Goal: Task Accomplishment & Management: Use online tool/utility

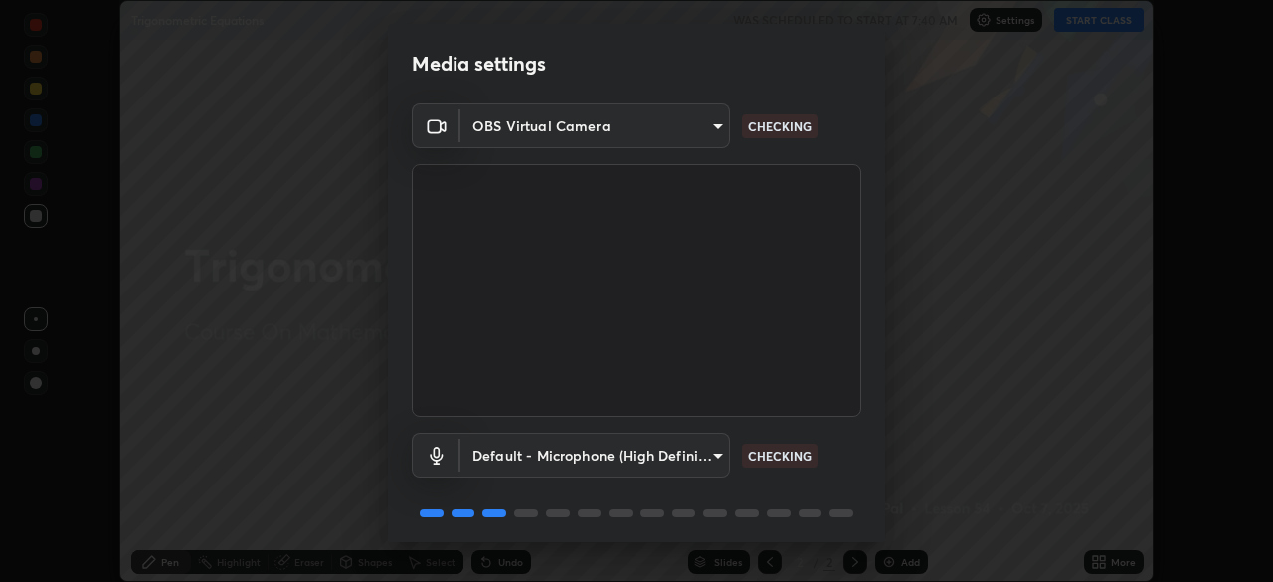
scroll to position [71, 0]
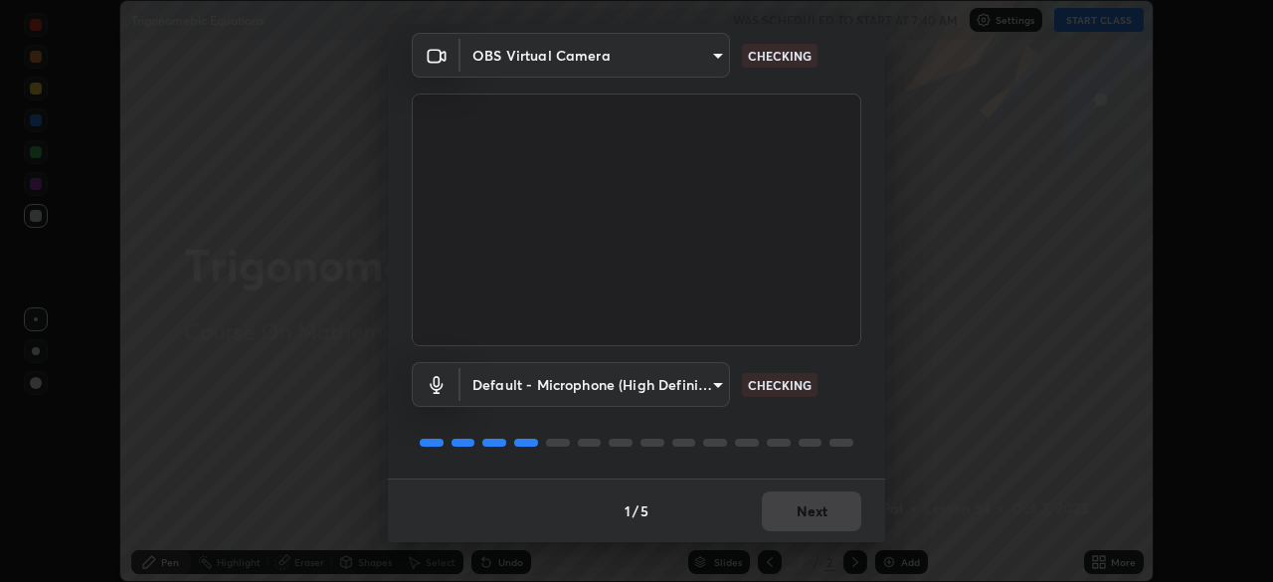
click at [693, 388] on body "Erase all Trigonometric Equations WAS SCHEDULED TO START AT 7:40 AM Settings ST…" at bounding box center [636, 291] width 1273 height 582
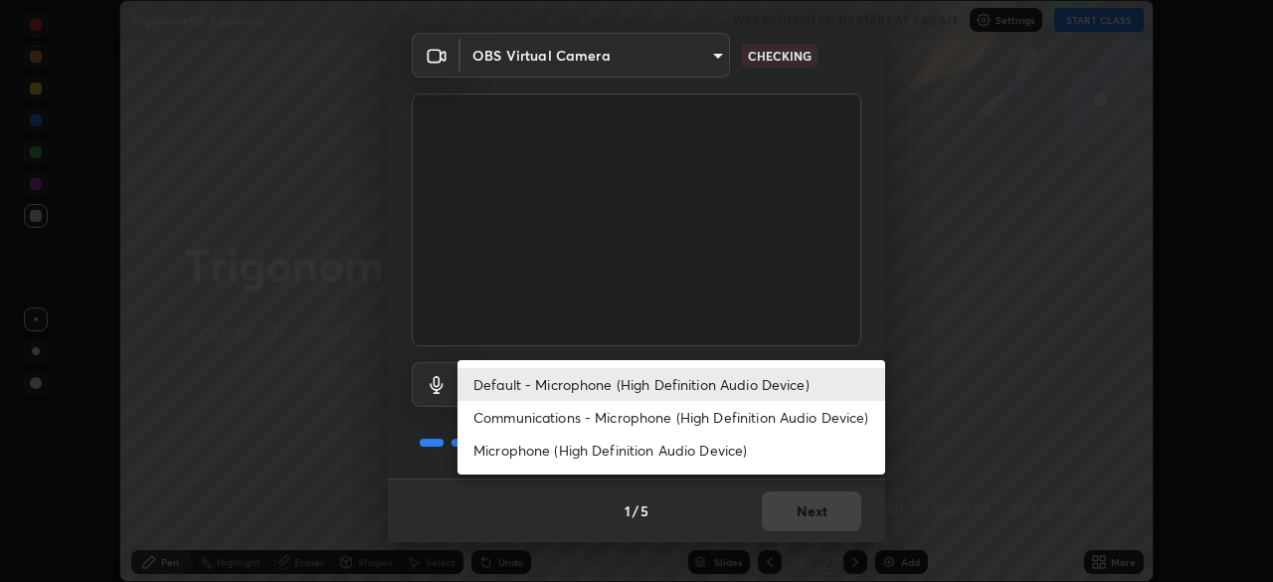
click at [674, 422] on li "Communications - Microphone (High Definition Audio Device)" at bounding box center [671, 417] width 428 height 33
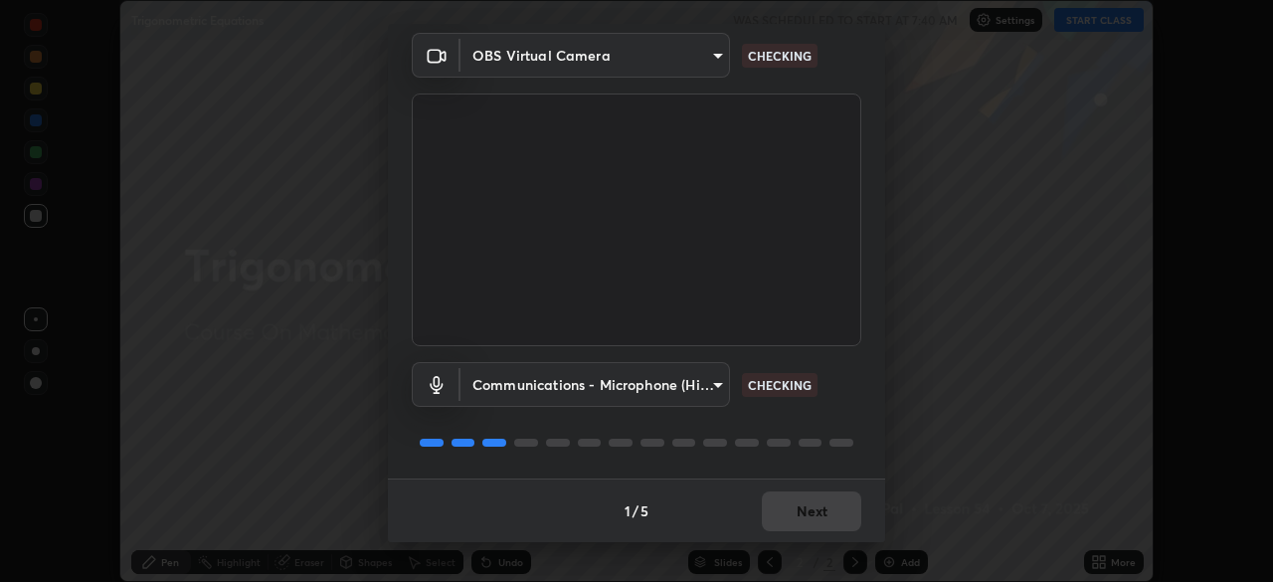
click at [659, 377] on body "Erase all Trigonometric Equations WAS SCHEDULED TO START AT 7:40 AM Settings ST…" at bounding box center [636, 291] width 1273 height 582
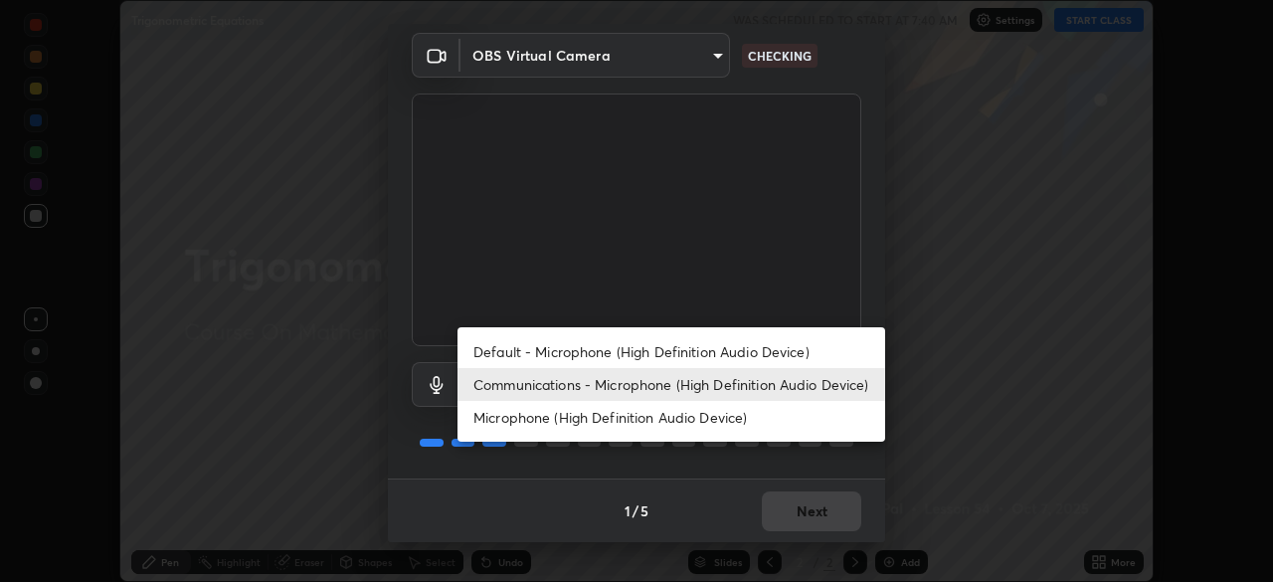
click at [661, 356] on li "Default - Microphone (High Definition Audio Device)" at bounding box center [671, 351] width 428 height 33
type input "default"
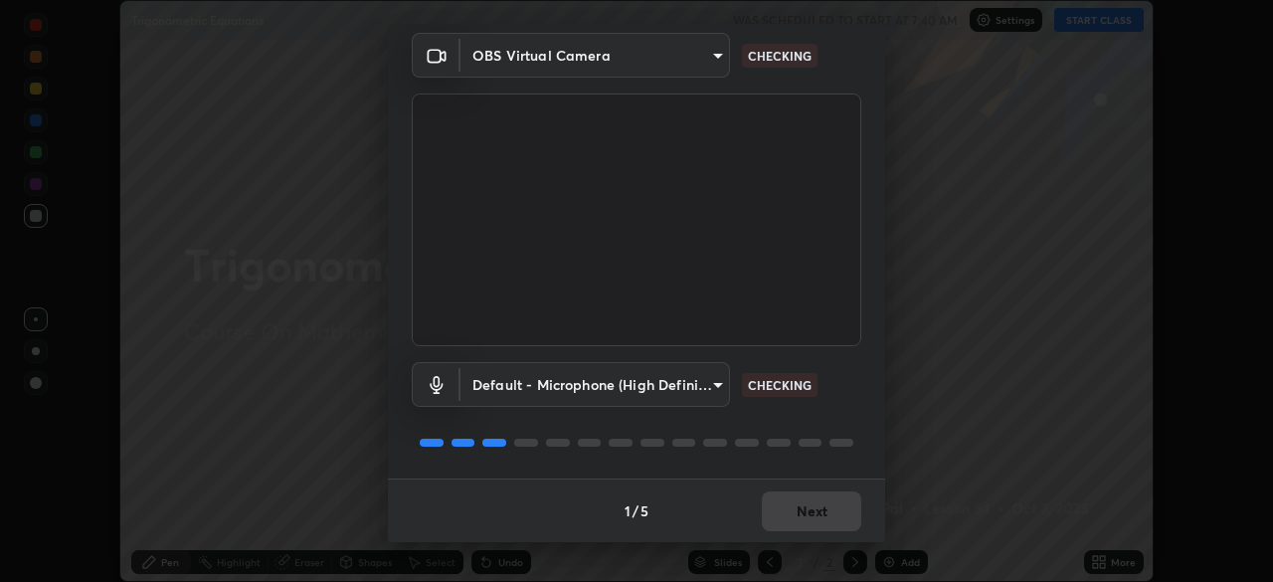
click at [810, 511] on div "1 / 5 Next" at bounding box center [636, 510] width 497 height 64
click at [812, 500] on div "1 / 5 Next" at bounding box center [636, 510] width 497 height 64
click at [807, 513] on div "1 / 5 Next" at bounding box center [636, 510] width 497 height 64
click at [801, 529] on button "Next" at bounding box center [811, 511] width 99 height 40
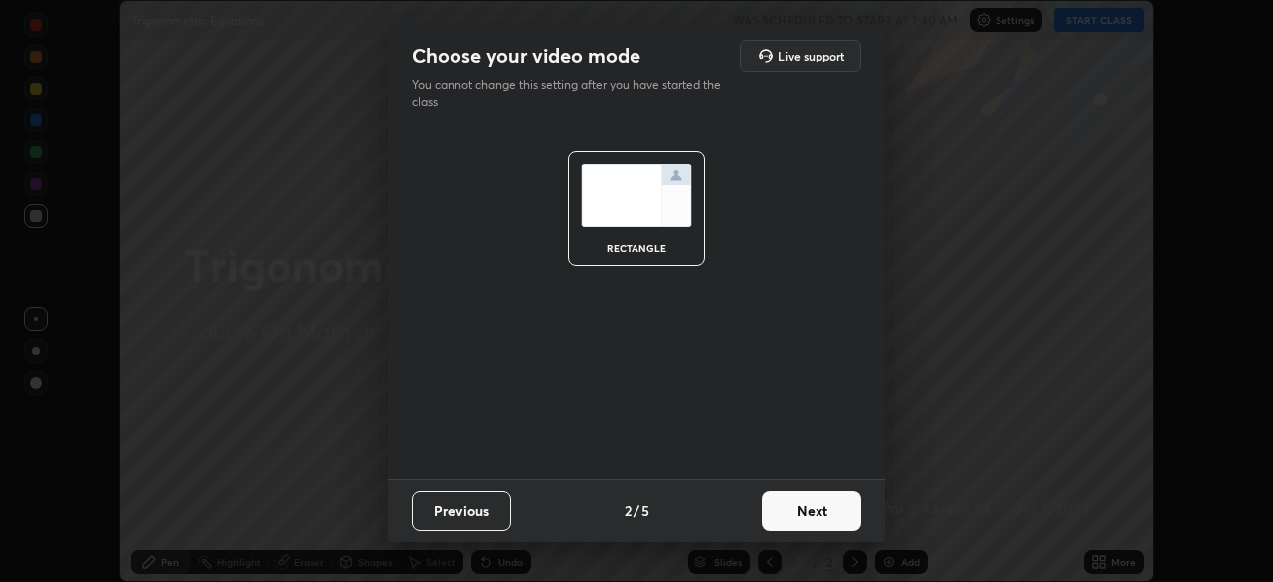
scroll to position [0, 0]
click at [797, 530] on button "Next" at bounding box center [811, 511] width 99 height 40
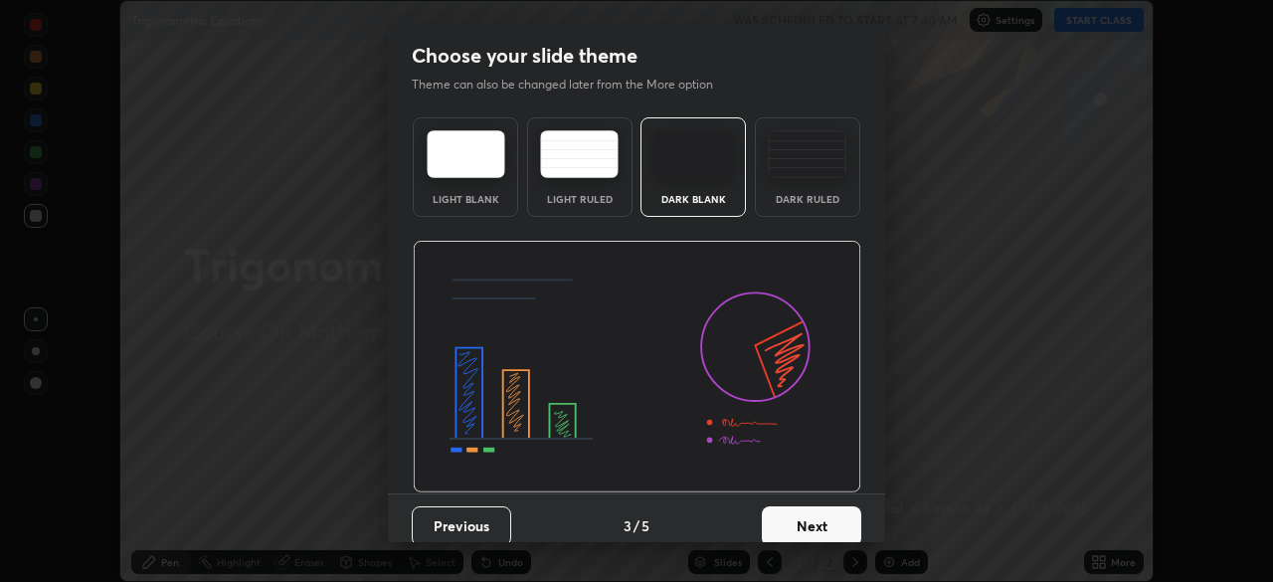
click at [793, 541] on button "Next" at bounding box center [811, 526] width 99 height 40
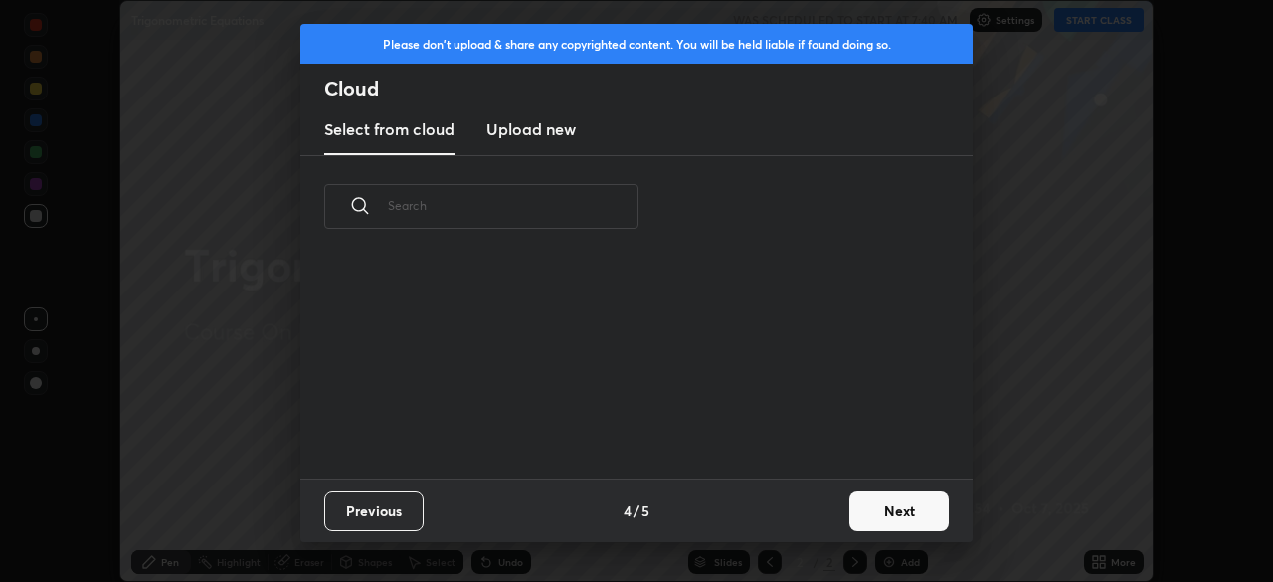
click at [797, 528] on div "Previous 4 / 5 Next" at bounding box center [636, 510] width 672 height 64
click at [807, 523] on div "Previous 4 / 5 Next" at bounding box center [636, 510] width 672 height 64
click at [903, 512] on button "Next" at bounding box center [898, 511] width 99 height 40
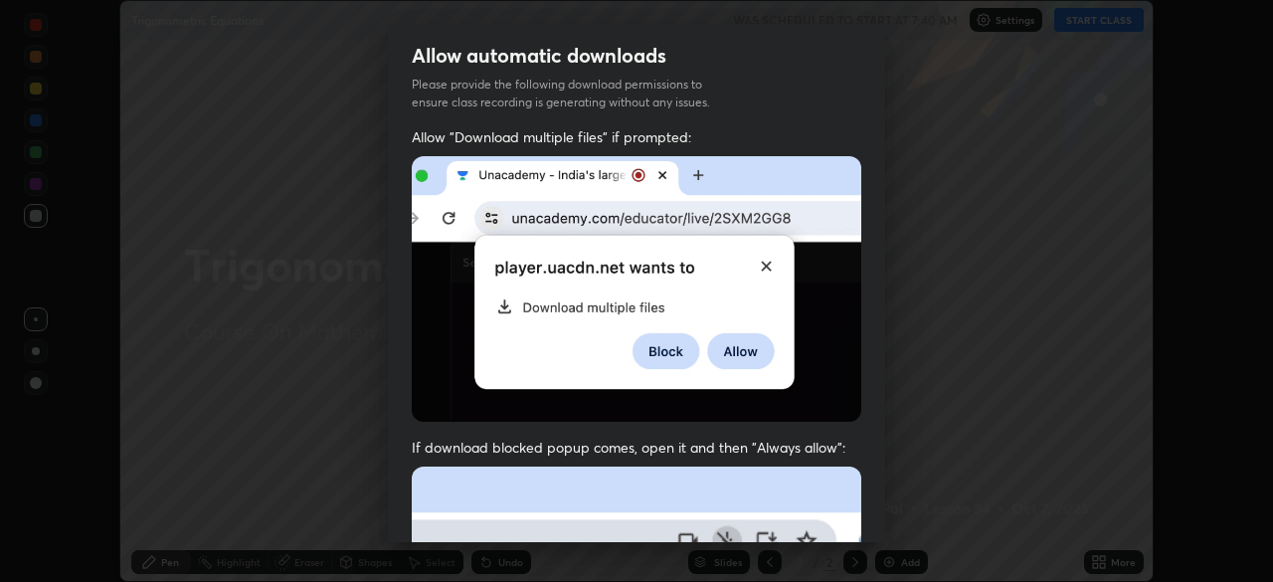
click at [903, 512] on div "Allow automatic downloads Please provide the following download permissions to …" at bounding box center [636, 291] width 1273 height 582
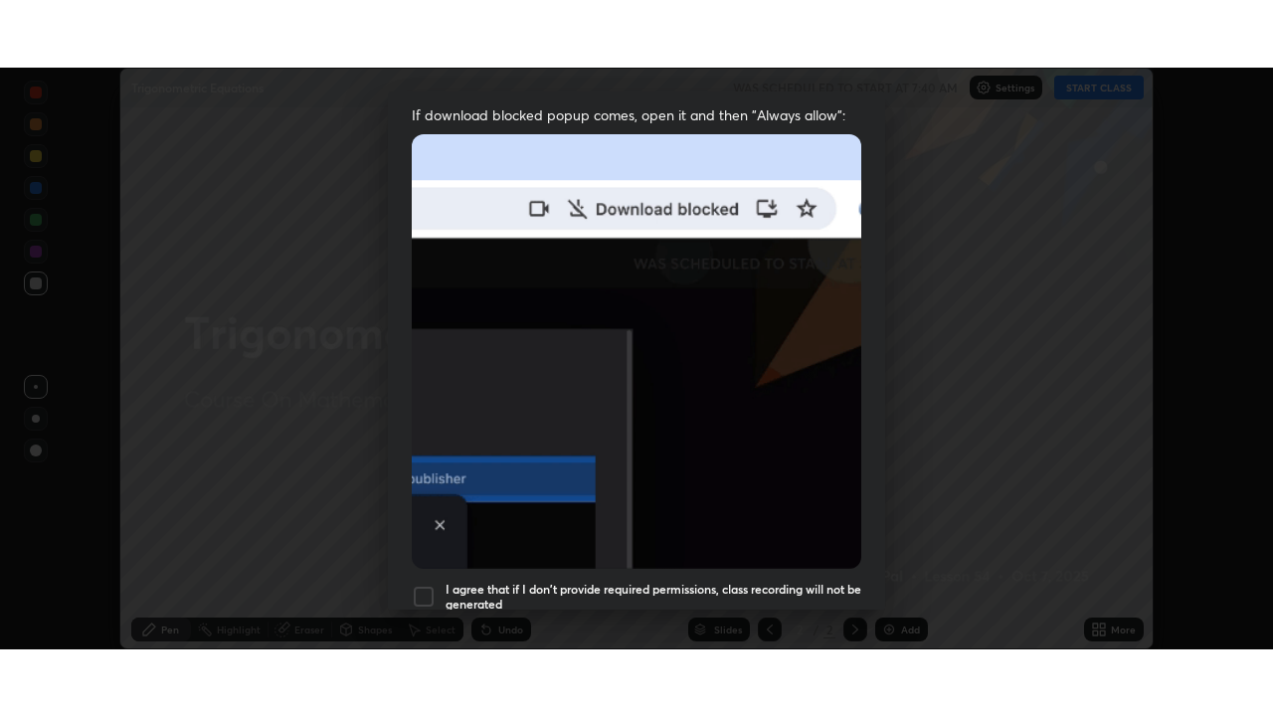
scroll to position [476, 0]
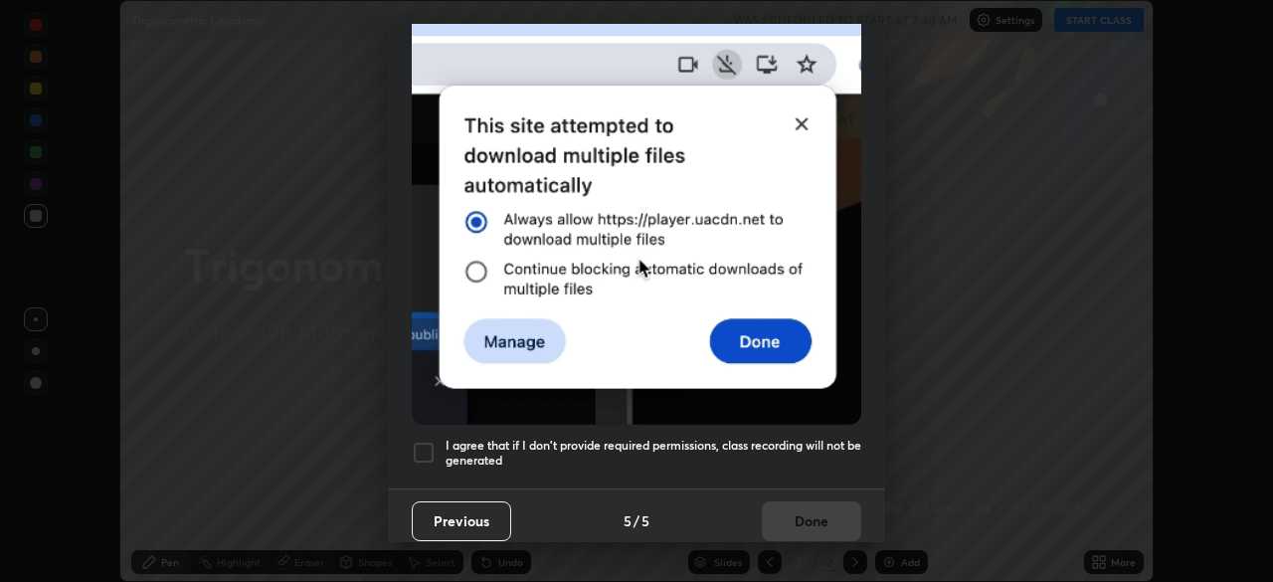
click at [755, 443] on h5 "I agree that if I don't provide required permissions, class recording will not …" at bounding box center [654, 453] width 416 height 31
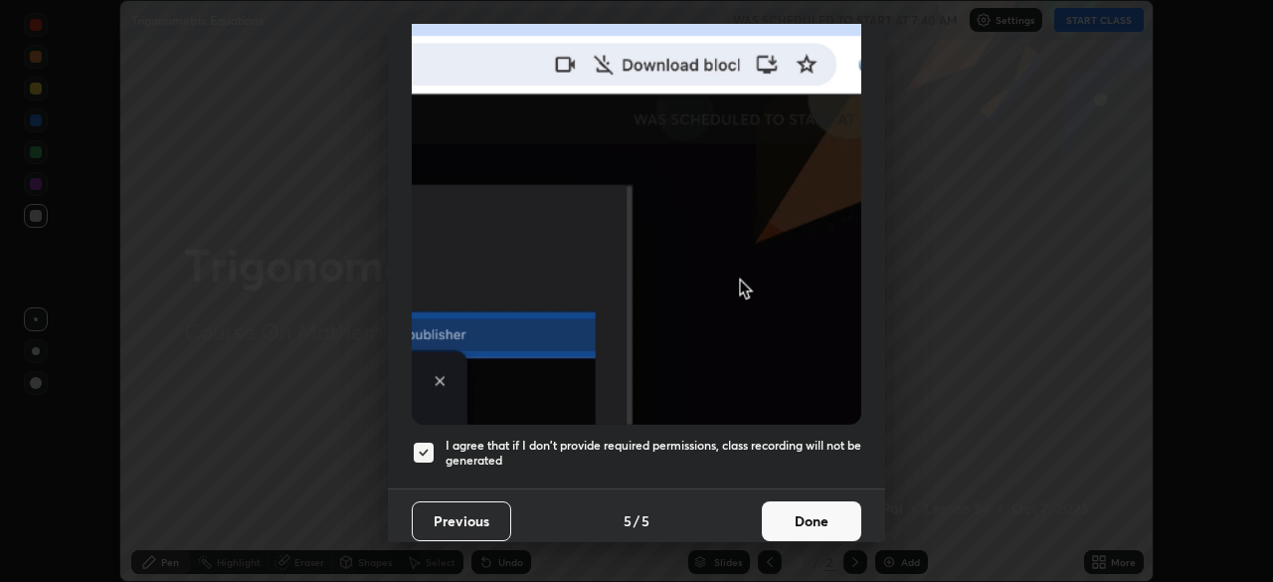
click at [800, 504] on button "Done" at bounding box center [811, 521] width 99 height 40
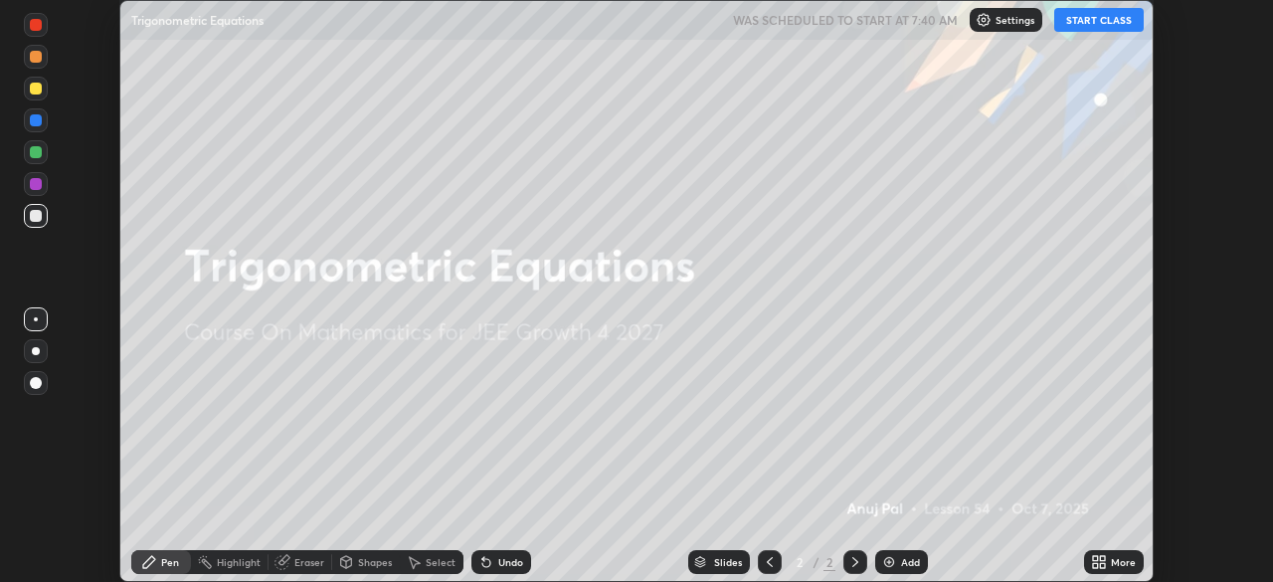
click at [1116, 551] on div "More" at bounding box center [1114, 562] width 60 height 24
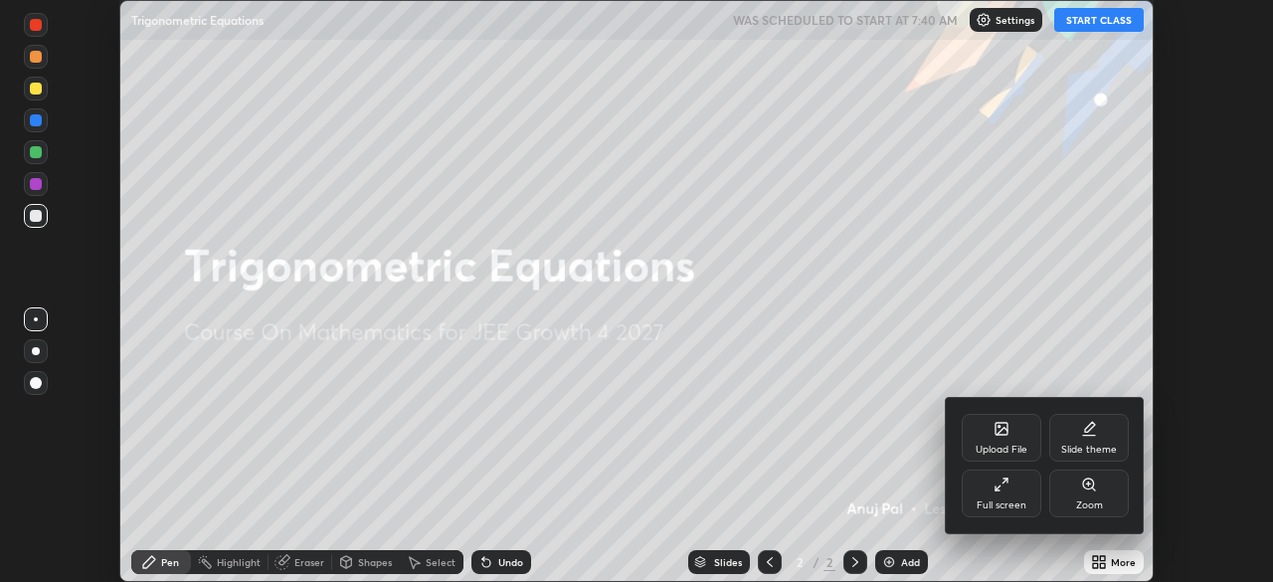
click at [1014, 490] on div "Full screen" at bounding box center [1002, 493] width 80 height 48
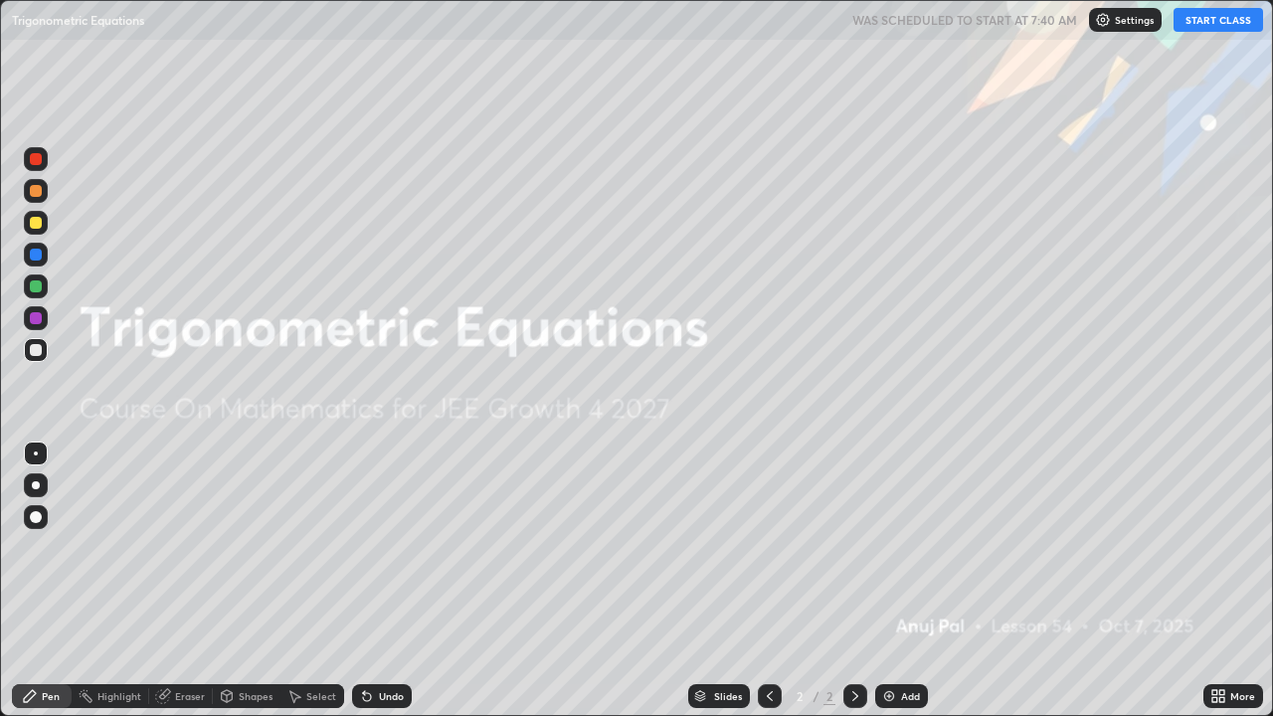
scroll to position [716, 1273]
click at [1196, 18] on button "START CLASS" at bounding box center [1217, 20] width 89 height 24
click at [894, 581] on img at bounding box center [889, 696] width 16 height 16
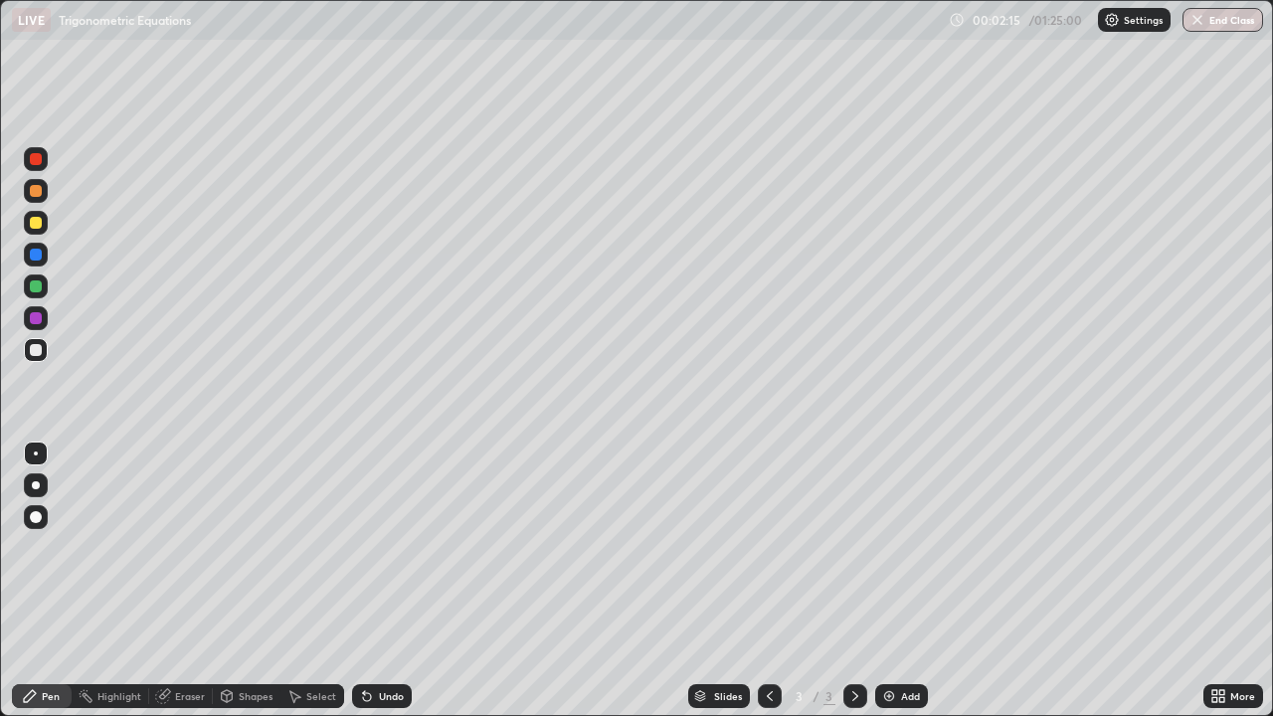
click at [39, 194] on div at bounding box center [36, 191] width 12 height 12
click at [392, 581] on div "Undo" at bounding box center [391, 696] width 25 height 10
click at [40, 350] on div at bounding box center [36, 350] width 12 height 12
click at [37, 350] on div at bounding box center [36, 350] width 12 height 12
click at [393, 581] on div "Undo" at bounding box center [382, 696] width 60 height 24
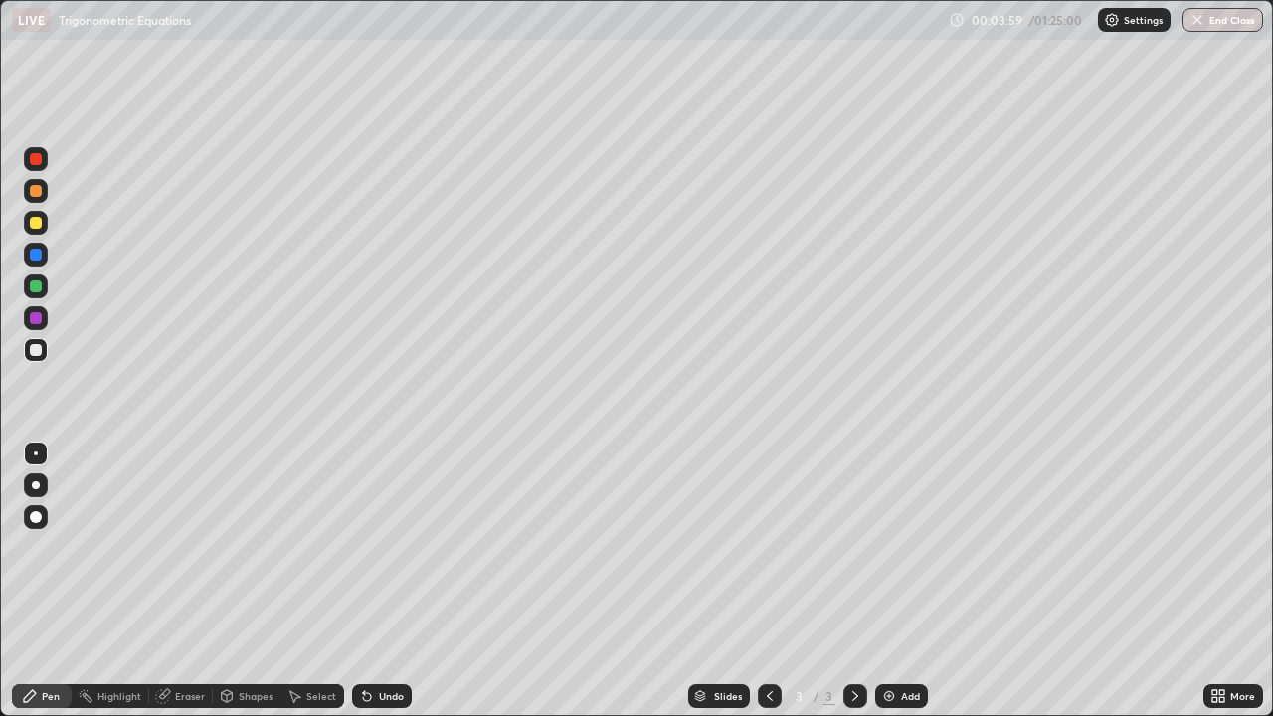
click at [400, 581] on div "Undo" at bounding box center [391, 696] width 25 height 10
click at [38, 316] on div at bounding box center [36, 318] width 12 height 12
click at [44, 352] on div at bounding box center [36, 350] width 24 height 24
click at [888, 581] on img at bounding box center [889, 696] width 16 height 16
click at [388, 581] on div "Undo" at bounding box center [391, 696] width 25 height 10
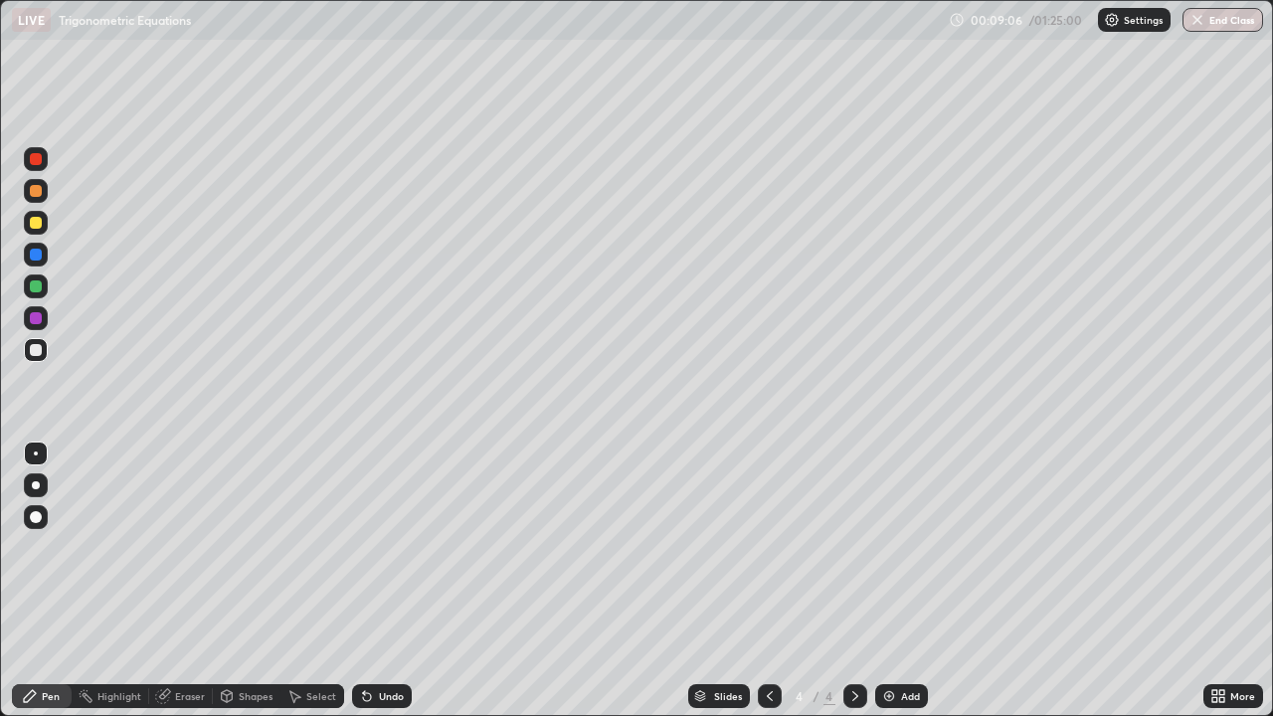
click at [382, 581] on div "Undo" at bounding box center [382, 696] width 60 height 24
click at [382, 581] on div "Undo" at bounding box center [391, 696] width 25 height 10
click at [400, 581] on div "Undo" at bounding box center [391, 696] width 25 height 10
click at [39, 285] on div at bounding box center [36, 286] width 12 height 12
click at [383, 581] on div "Undo" at bounding box center [382, 696] width 60 height 24
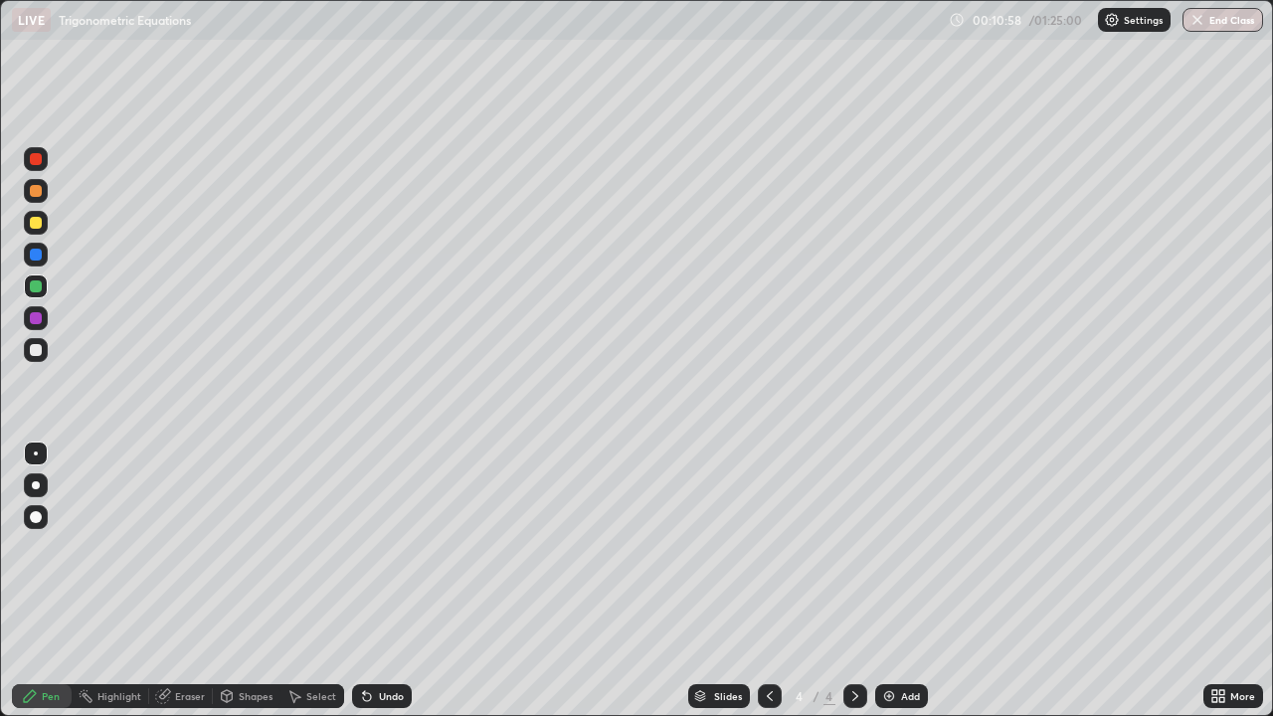
click at [40, 348] on div at bounding box center [36, 350] width 12 height 12
click at [37, 286] on div at bounding box center [36, 286] width 12 height 12
click at [40, 358] on div at bounding box center [36, 350] width 24 height 24
click at [396, 581] on div "Undo" at bounding box center [382, 696] width 60 height 24
click at [41, 192] on div at bounding box center [36, 191] width 12 height 12
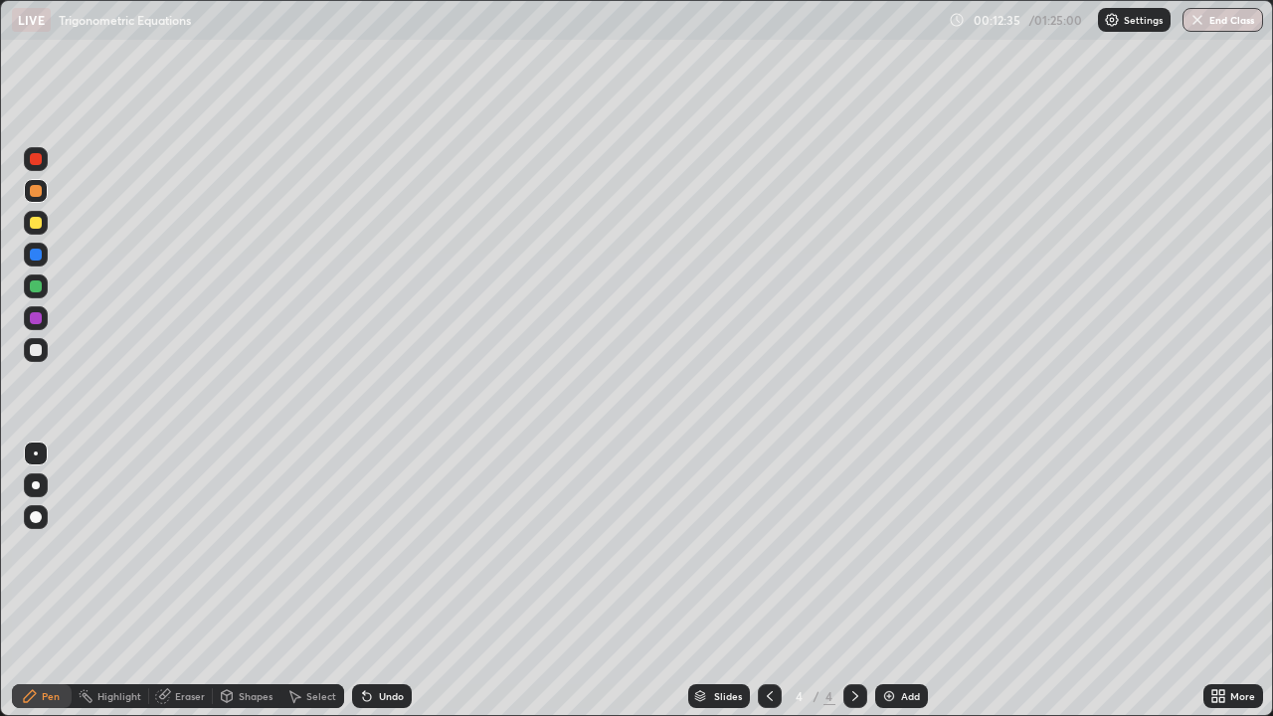
click at [383, 581] on div "Undo" at bounding box center [391, 696] width 25 height 10
click at [385, 581] on div "Undo" at bounding box center [391, 696] width 25 height 10
click at [40, 352] on div at bounding box center [36, 350] width 12 height 12
click at [386, 581] on div "Undo" at bounding box center [382, 696] width 60 height 24
click at [39, 190] on div at bounding box center [36, 191] width 12 height 12
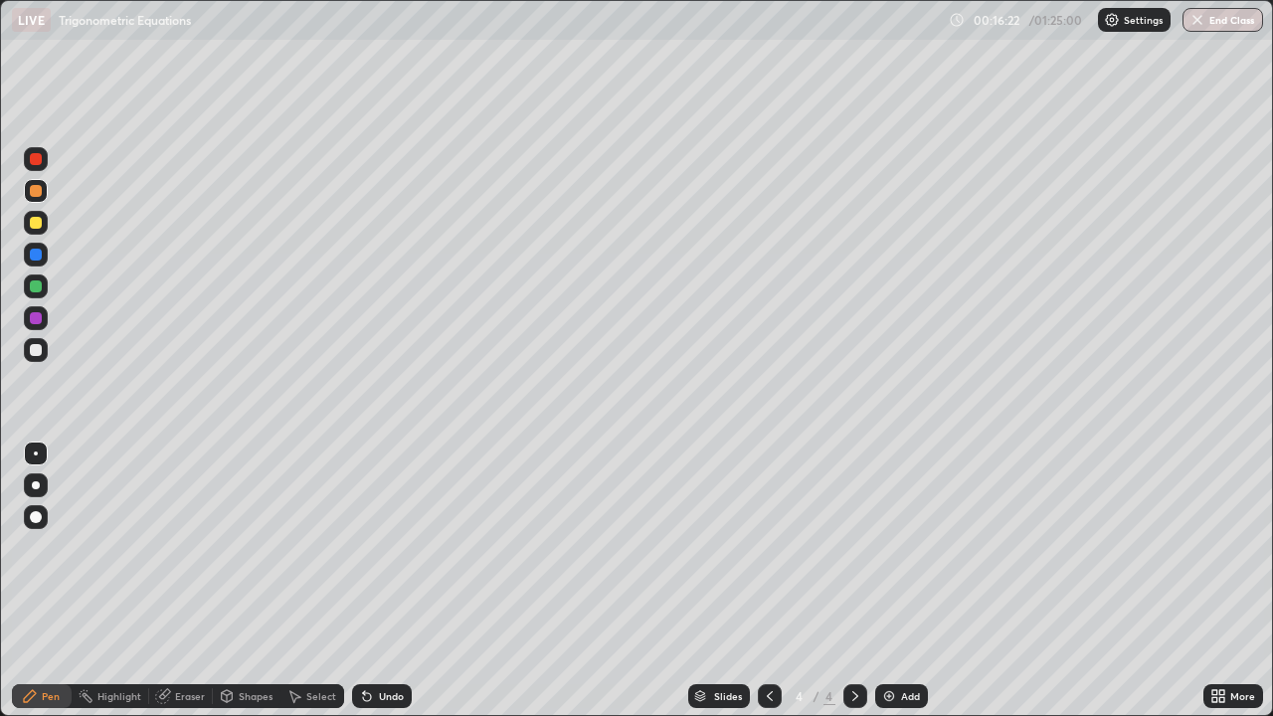
click at [889, 581] on img at bounding box center [889, 696] width 16 height 16
click at [38, 357] on div at bounding box center [36, 350] width 24 height 24
click at [382, 581] on div "Undo" at bounding box center [391, 696] width 25 height 10
click at [30, 281] on div at bounding box center [36, 286] width 24 height 24
click at [36, 188] on div at bounding box center [36, 191] width 12 height 12
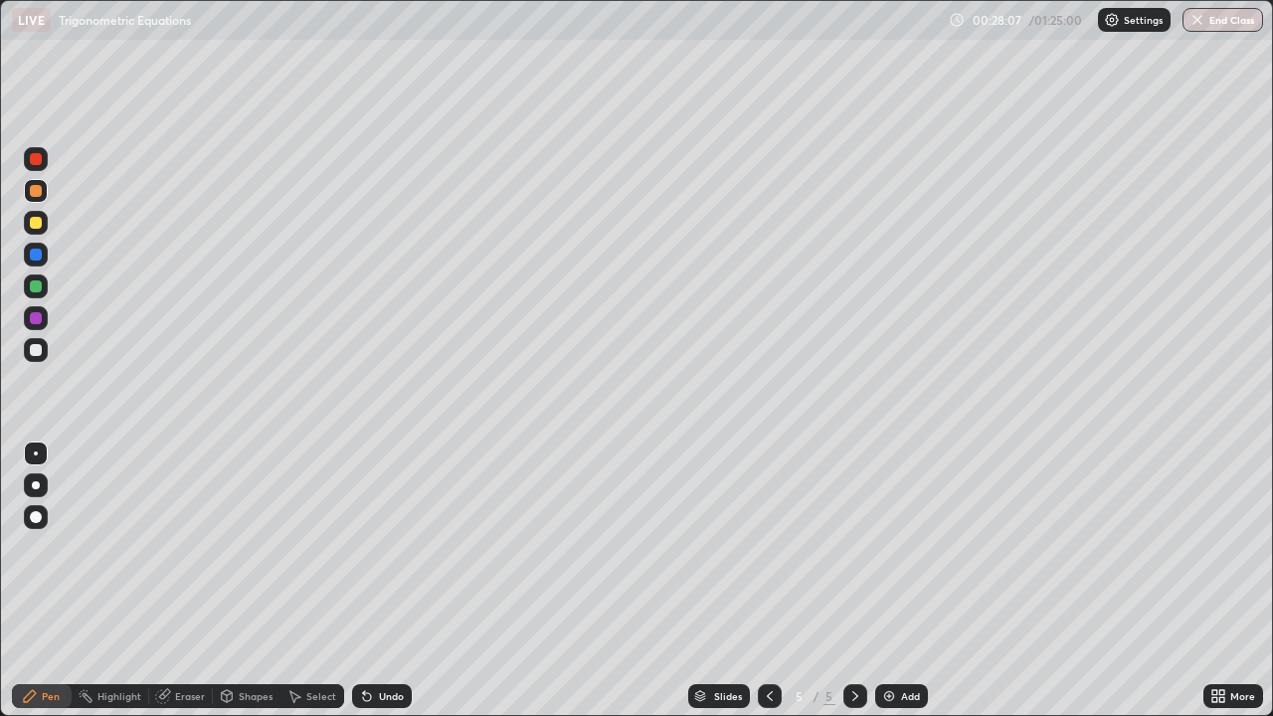
click at [896, 581] on div "Add" at bounding box center [901, 696] width 53 height 24
click at [381, 581] on div "Undo" at bounding box center [391, 696] width 25 height 10
click at [40, 286] on div at bounding box center [36, 286] width 12 height 12
click at [35, 351] on div at bounding box center [36, 350] width 12 height 12
click at [184, 581] on div "Eraser" at bounding box center [190, 696] width 30 height 10
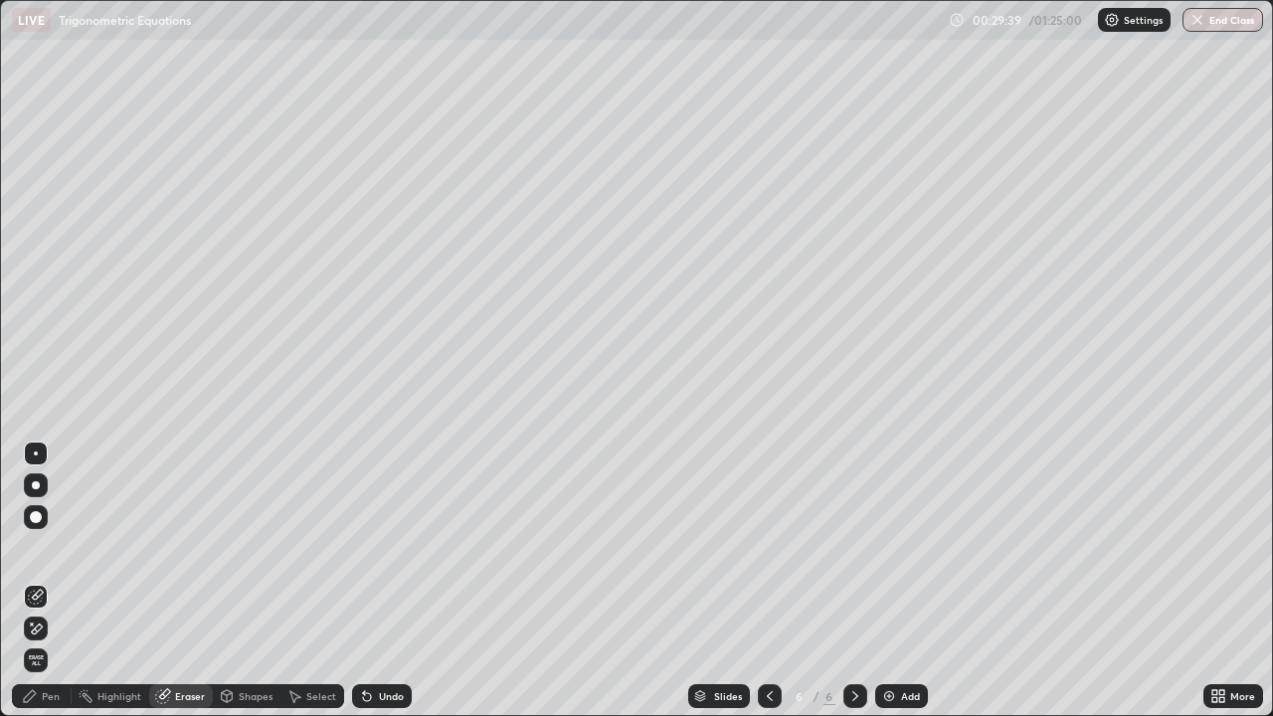
click at [57, 581] on div "Pen" at bounding box center [51, 696] width 18 height 10
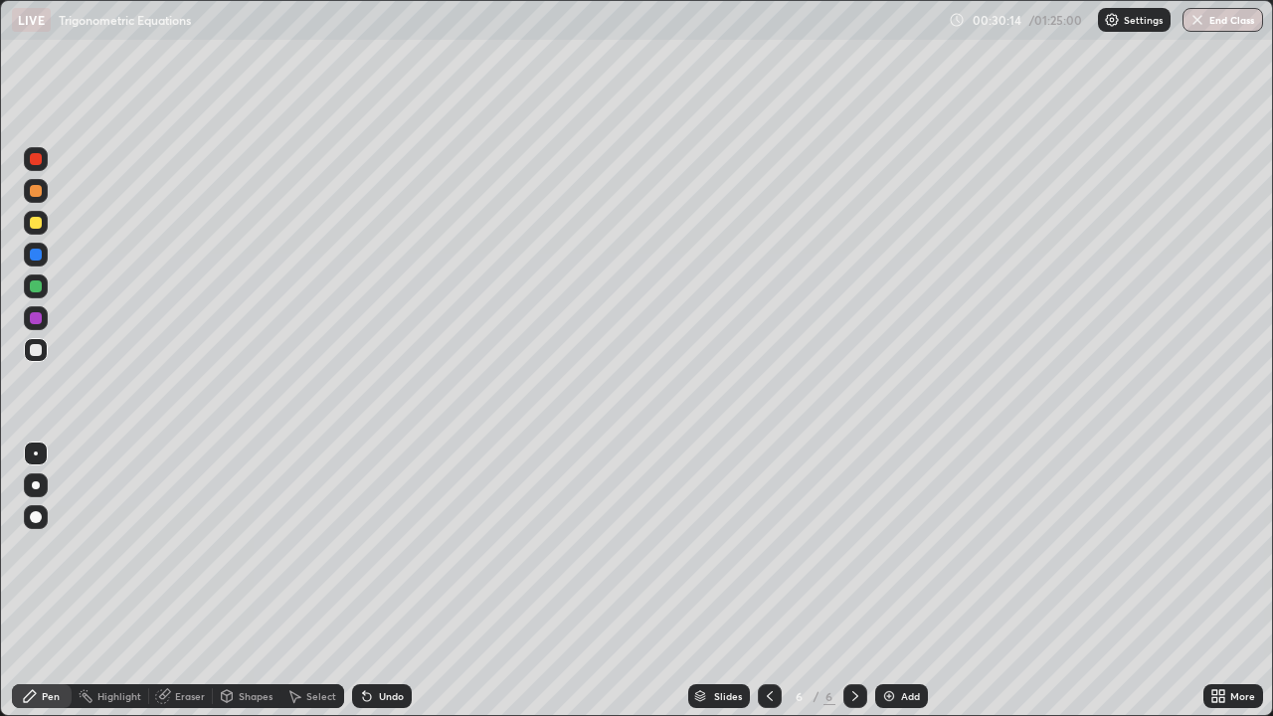
click at [39, 321] on div at bounding box center [36, 318] width 12 height 12
click at [36, 350] on div at bounding box center [36, 350] width 12 height 12
click at [393, 581] on div "Undo" at bounding box center [382, 696] width 60 height 24
click at [33, 224] on div at bounding box center [36, 223] width 12 height 12
click at [37, 346] on div at bounding box center [36, 350] width 12 height 12
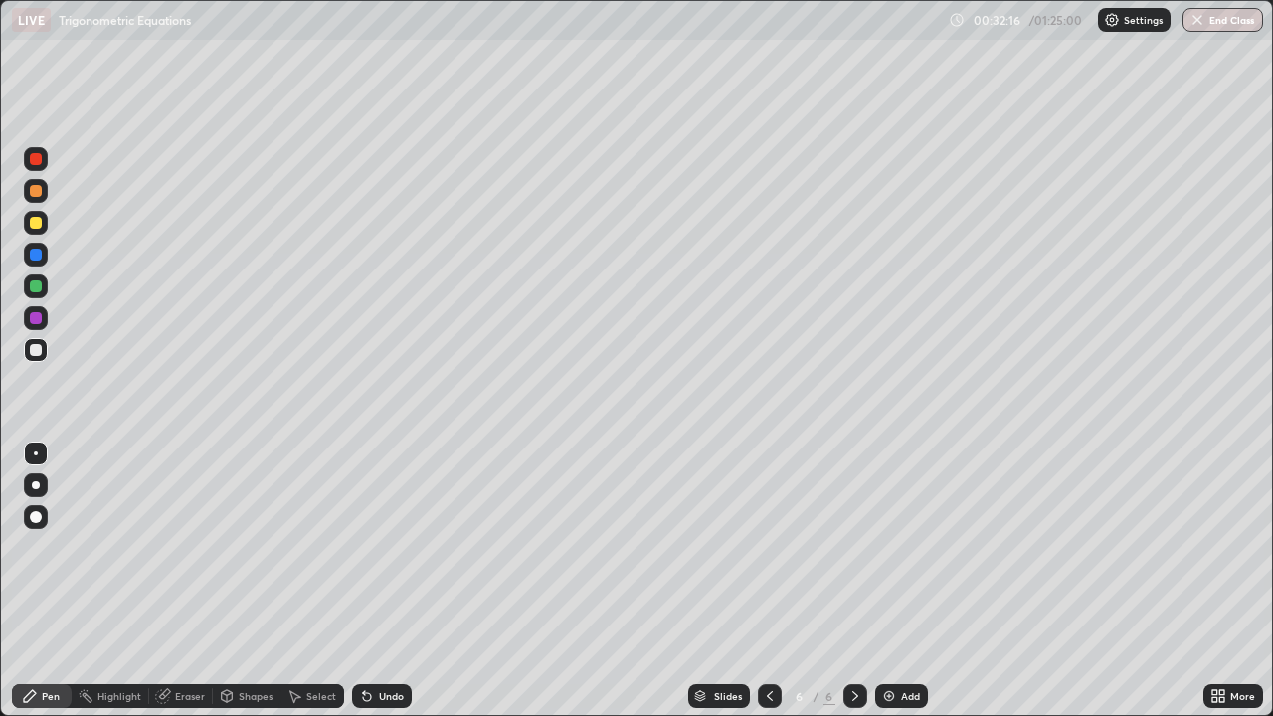
click at [196, 581] on div "Eraser" at bounding box center [190, 696] width 30 height 10
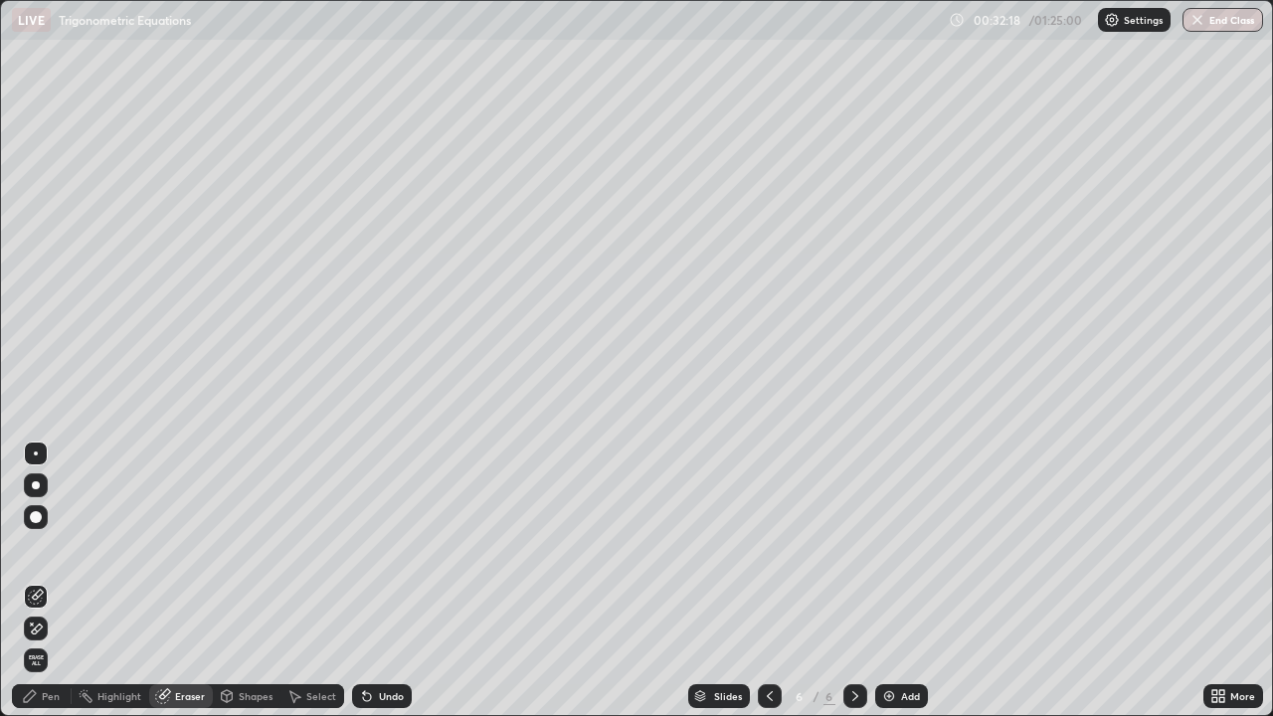
click at [59, 581] on div "Pen" at bounding box center [51, 696] width 18 height 10
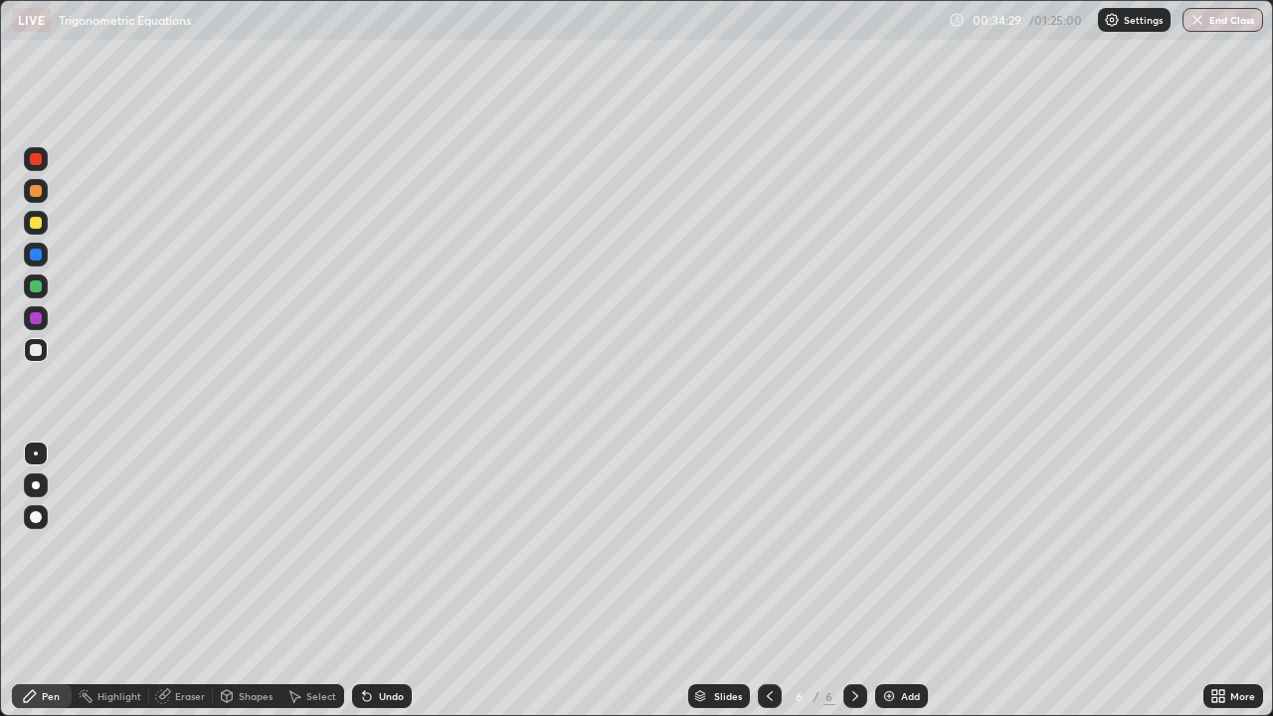
click at [38, 193] on div at bounding box center [36, 191] width 12 height 12
click at [898, 581] on div "Add" at bounding box center [901, 696] width 53 height 24
click at [40, 351] on div at bounding box center [36, 350] width 12 height 12
click at [40, 288] on div at bounding box center [36, 286] width 12 height 12
click at [40, 218] on div at bounding box center [36, 223] width 12 height 12
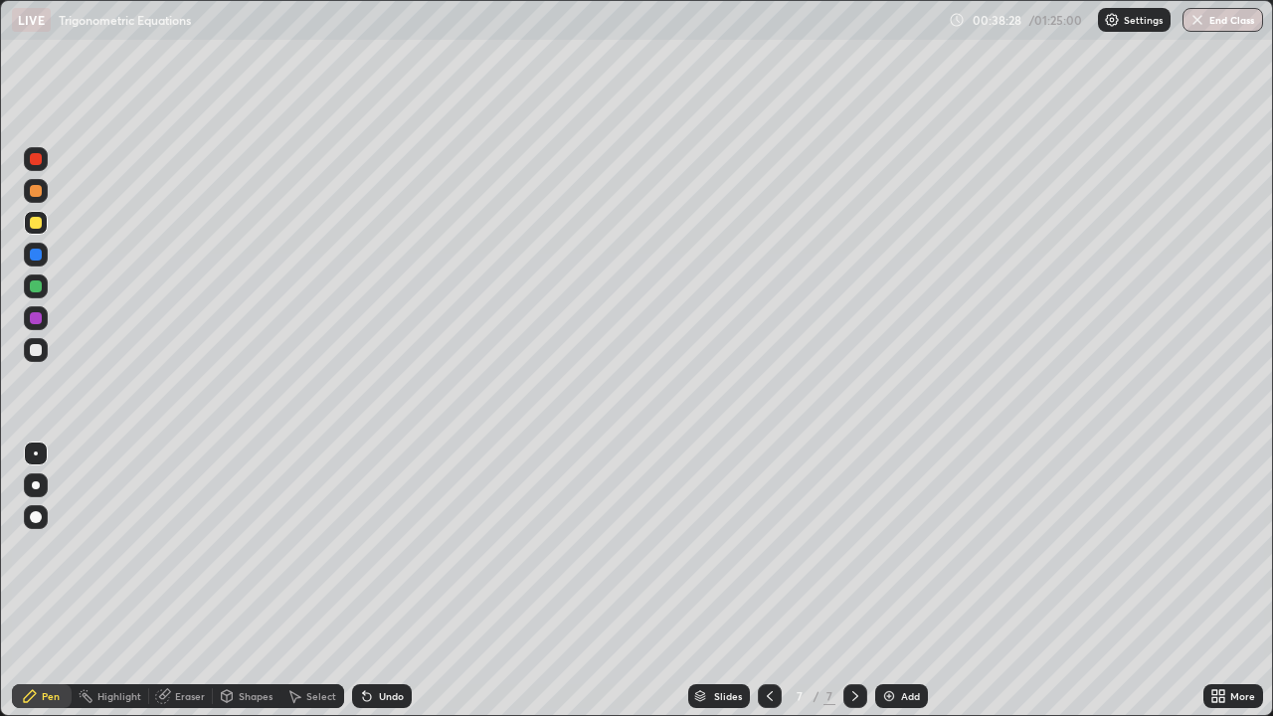
click at [38, 288] on div at bounding box center [36, 286] width 12 height 12
click at [37, 191] on div at bounding box center [36, 191] width 12 height 12
click at [37, 350] on div at bounding box center [36, 350] width 12 height 12
click at [37, 185] on div at bounding box center [36, 191] width 12 height 12
click at [886, 581] on img at bounding box center [889, 696] width 16 height 16
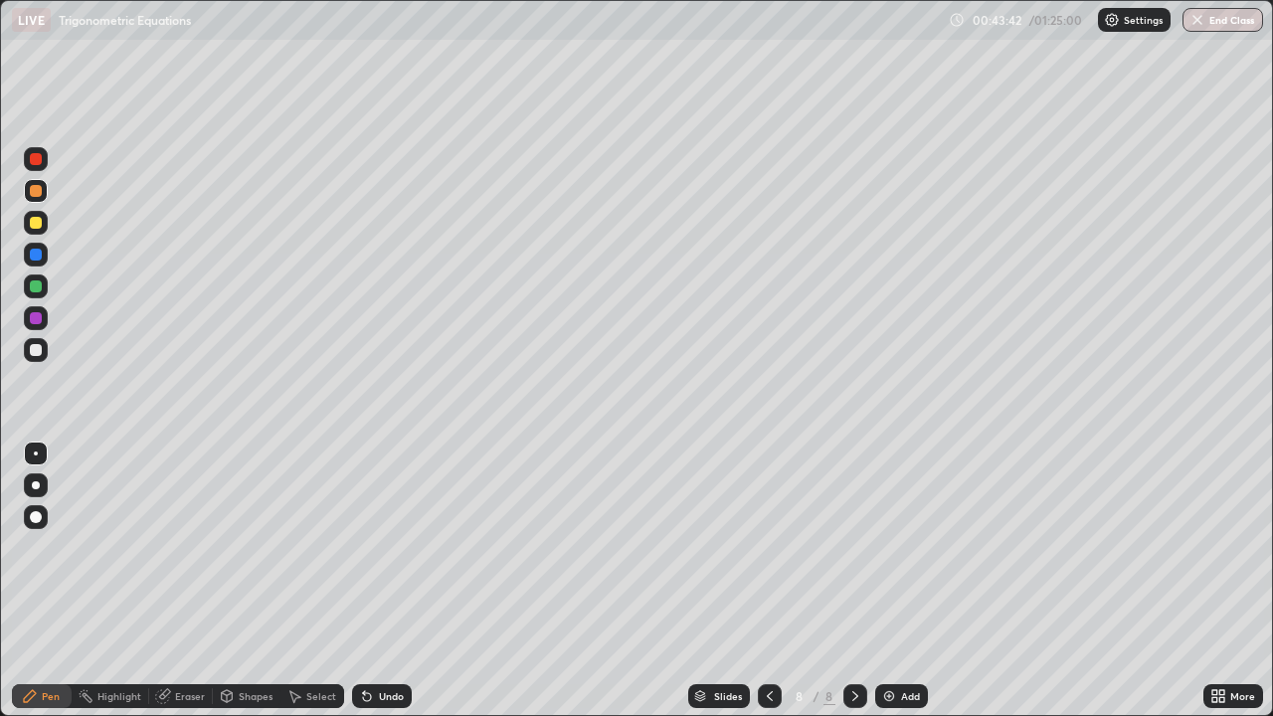
click at [35, 191] on div at bounding box center [36, 191] width 12 height 12
click at [38, 348] on div at bounding box center [36, 350] width 12 height 12
click at [39, 283] on div at bounding box center [36, 286] width 12 height 12
click at [36, 192] on div at bounding box center [36, 191] width 12 height 12
click at [895, 581] on img at bounding box center [889, 696] width 16 height 16
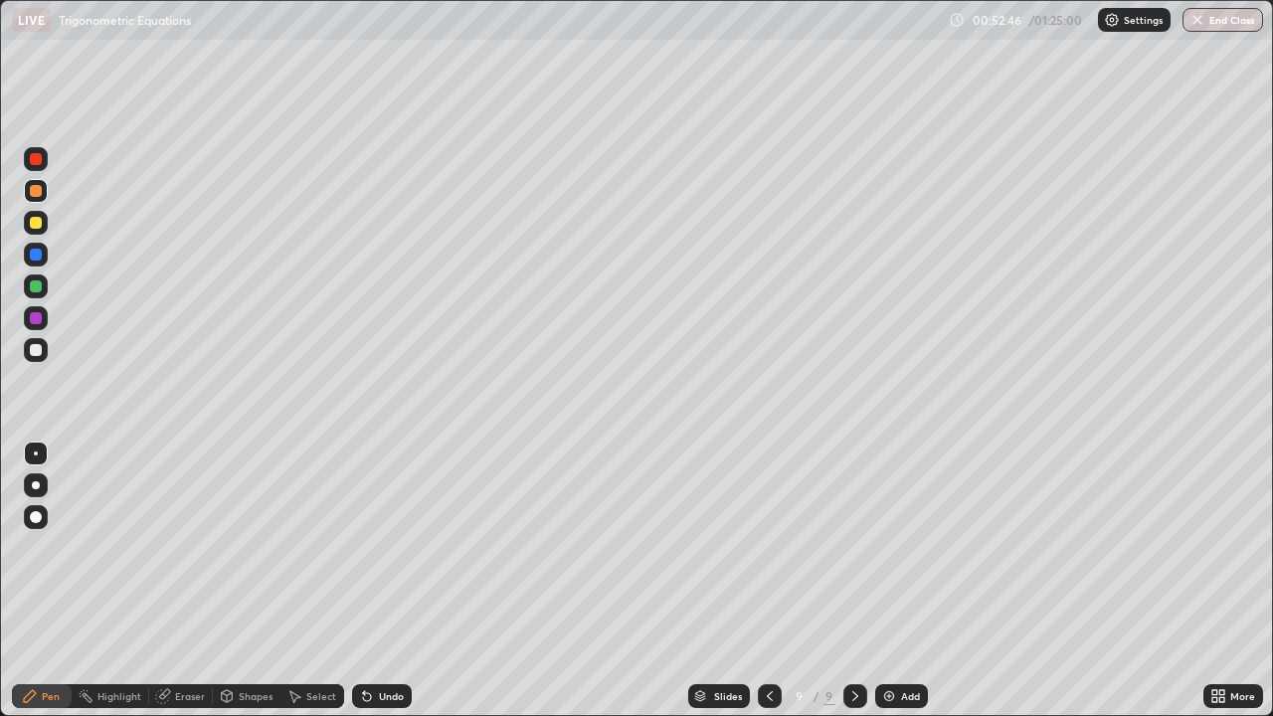
click at [38, 350] on div at bounding box center [36, 350] width 12 height 12
click at [37, 284] on div at bounding box center [36, 286] width 12 height 12
click at [44, 349] on div at bounding box center [36, 350] width 24 height 24
click at [35, 316] on div at bounding box center [36, 318] width 12 height 12
click at [36, 319] on div at bounding box center [36, 318] width 12 height 12
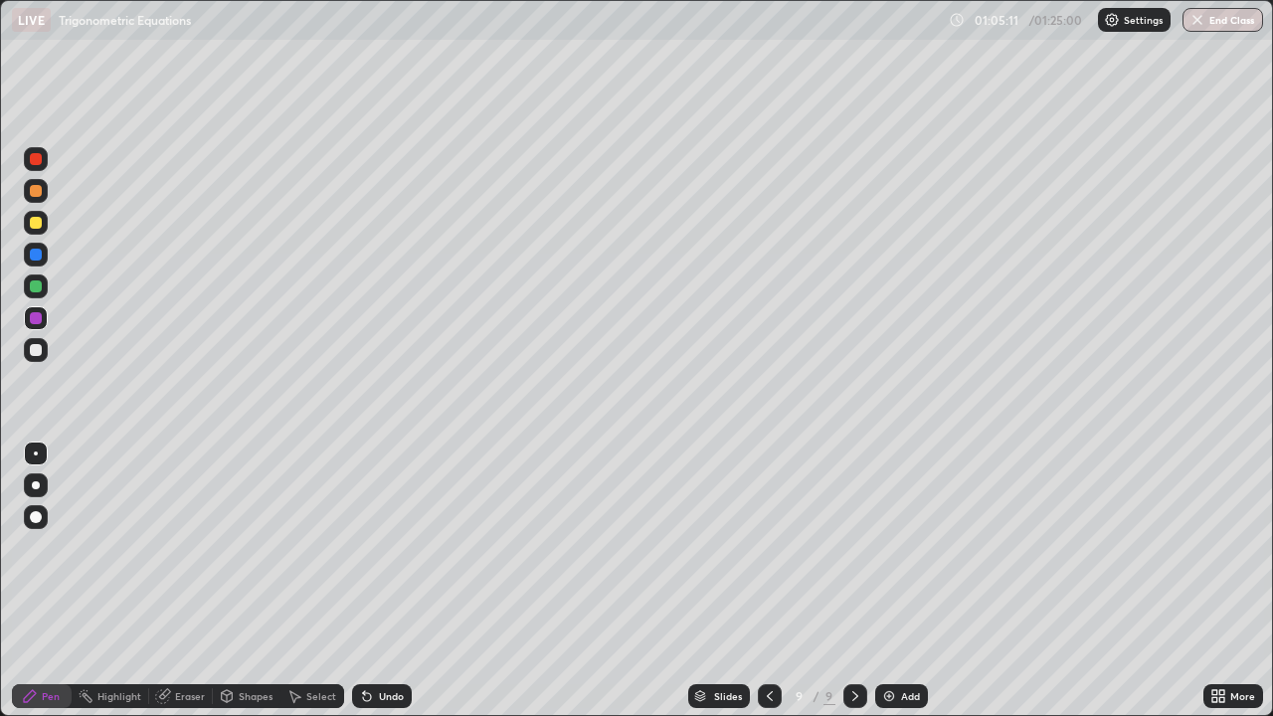
click at [381, 581] on div "Undo" at bounding box center [382, 696] width 60 height 24
click at [36, 224] on div at bounding box center [36, 223] width 12 height 12
click at [379, 581] on div "Undo" at bounding box center [391, 696] width 25 height 10
click at [37, 350] on div at bounding box center [36, 350] width 12 height 12
click at [37, 226] on div at bounding box center [36, 223] width 12 height 12
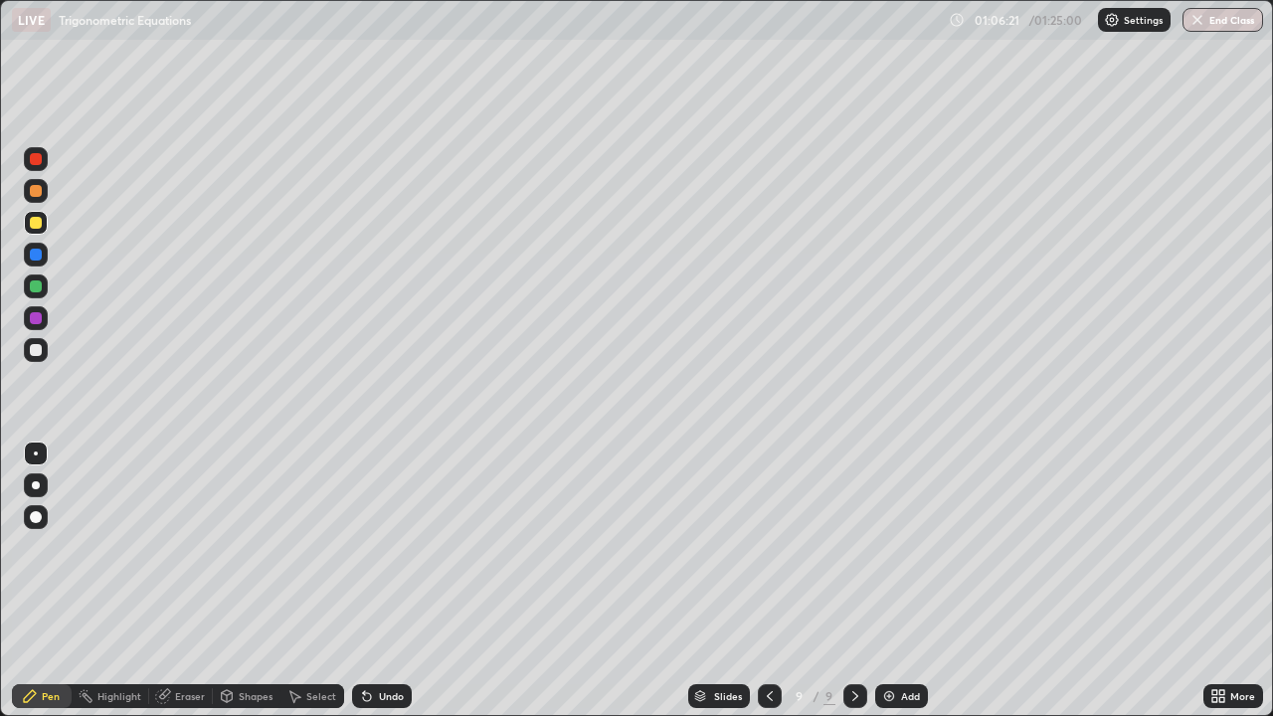
click at [405, 581] on div "Undo" at bounding box center [382, 696] width 60 height 24
click at [40, 353] on div at bounding box center [36, 350] width 12 height 12
click at [47, 322] on div at bounding box center [36, 318] width 24 height 24
click at [397, 581] on div "Undo" at bounding box center [391, 696] width 25 height 10
click at [893, 581] on img at bounding box center [889, 696] width 16 height 16
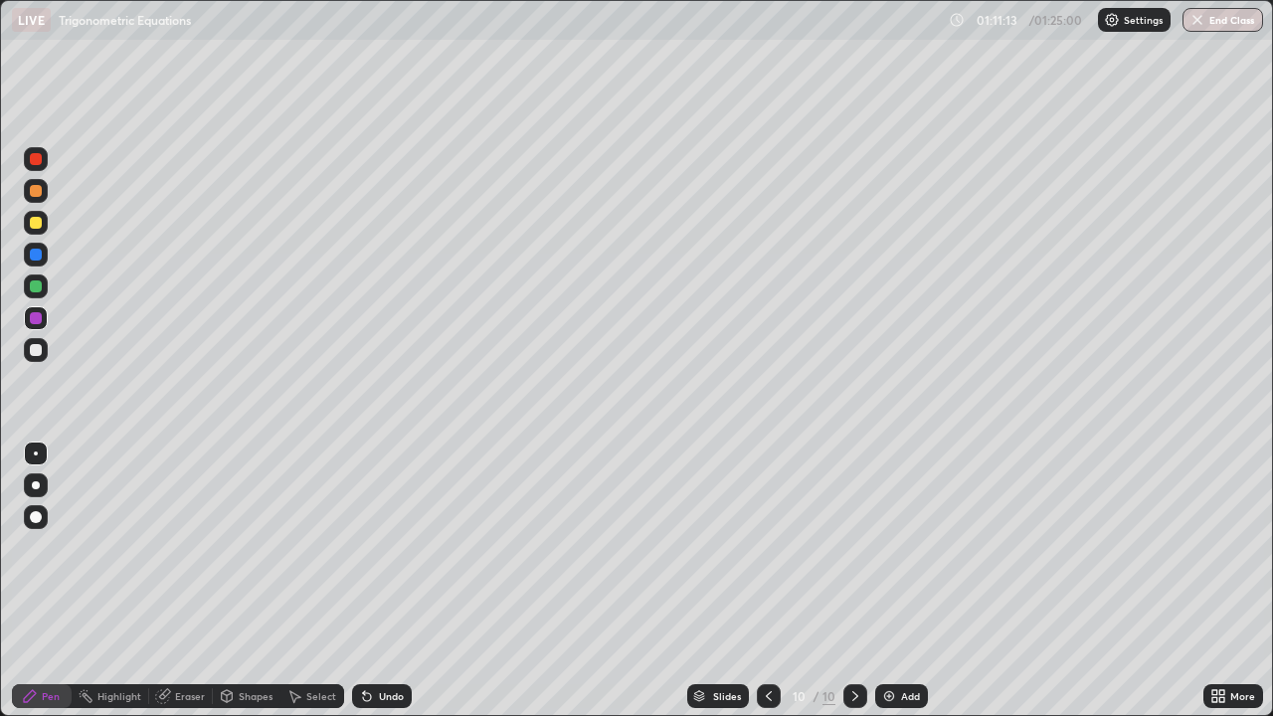
click at [35, 190] on div at bounding box center [36, 191] width 12 height 12
click at [37, 288] on div at bounding box center [36, 286] width 12 height 12
click at [37, 220] on div at bounding box center [36, 223] width 12 height 12
click at [37, 350] on div at bounding box center [36, 350] width 12 height 12
click at [43, 222] on div at bounding box center [36, 223] width 24 height 24
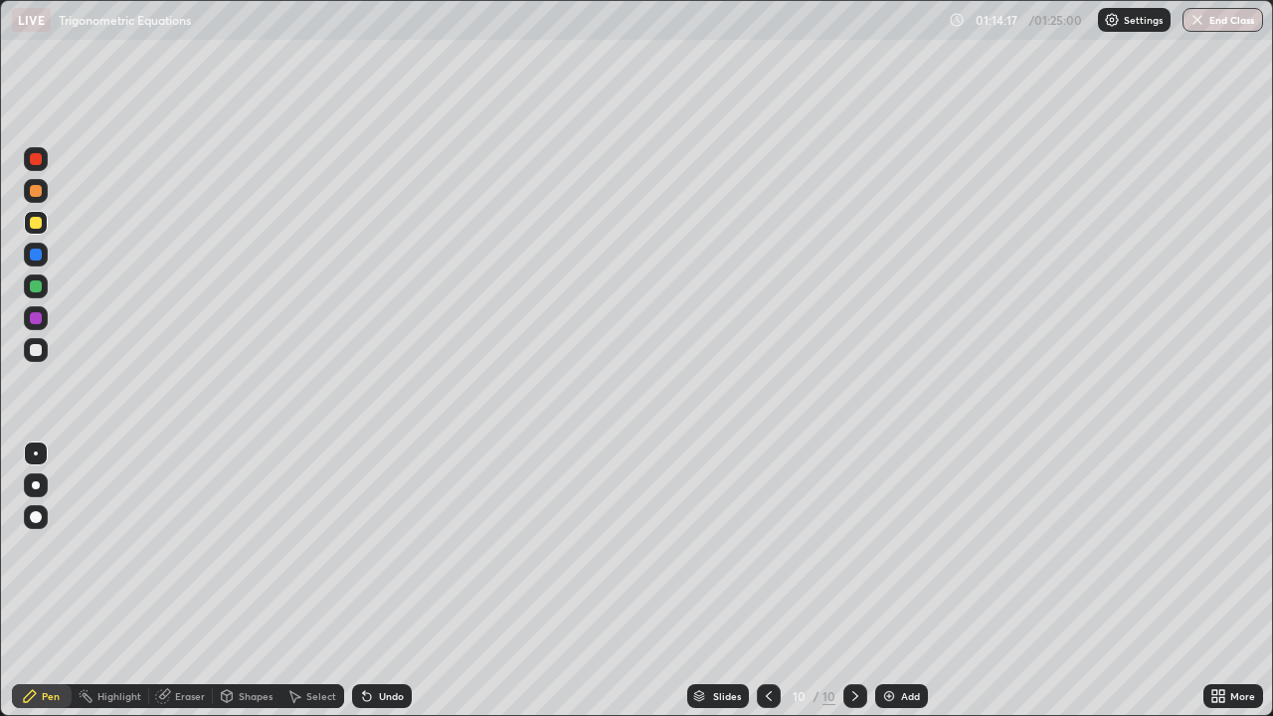
click at [36, 350] on div at bounding box center [36, 350] width 12 height 12
click at [39, 226] on div at bounding box center [36, 223] width 12 height 12
click at [391, 581] on div "Undo" at bounding box center [391, 696] width 25 height 10
click at [43, 351] on div at bounding box center [36, 350] width 24 height 24
click at [769, 581] on icon at bounding box center [769, 696] width 16 height 16
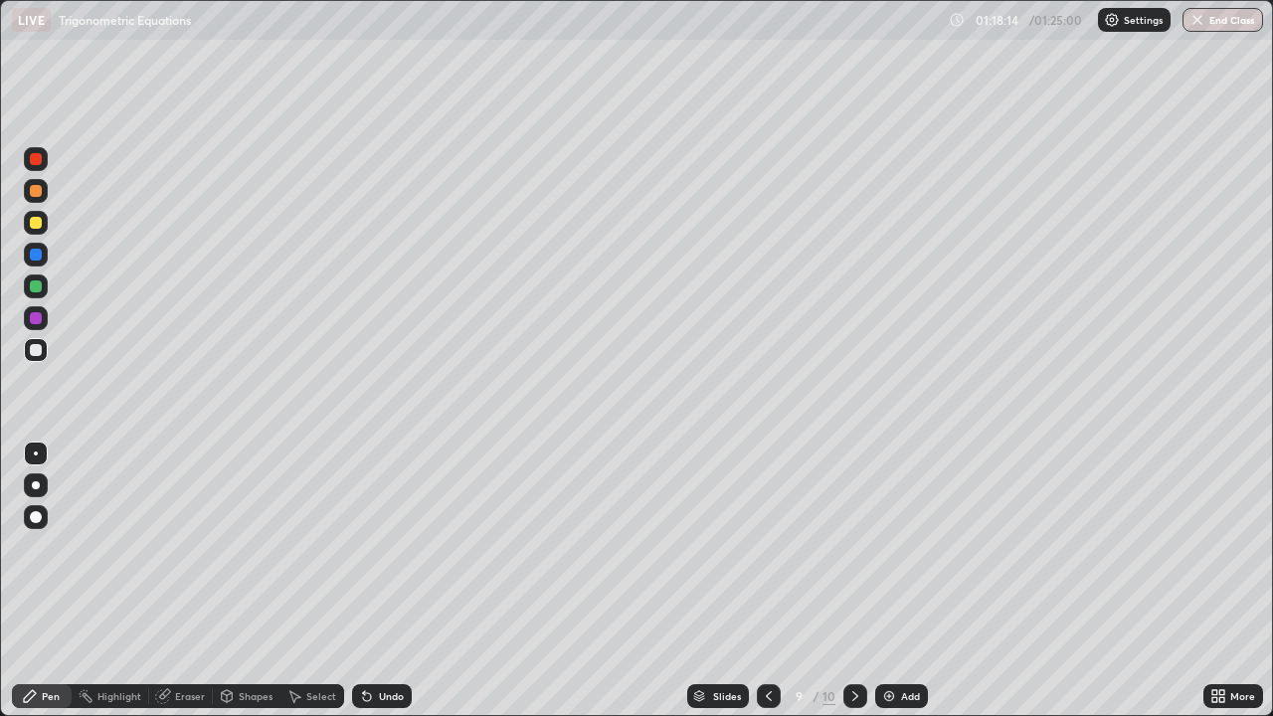
click at [1213, 17] on button "End Class" at bounding box center [1222, 20] width 81 height 24
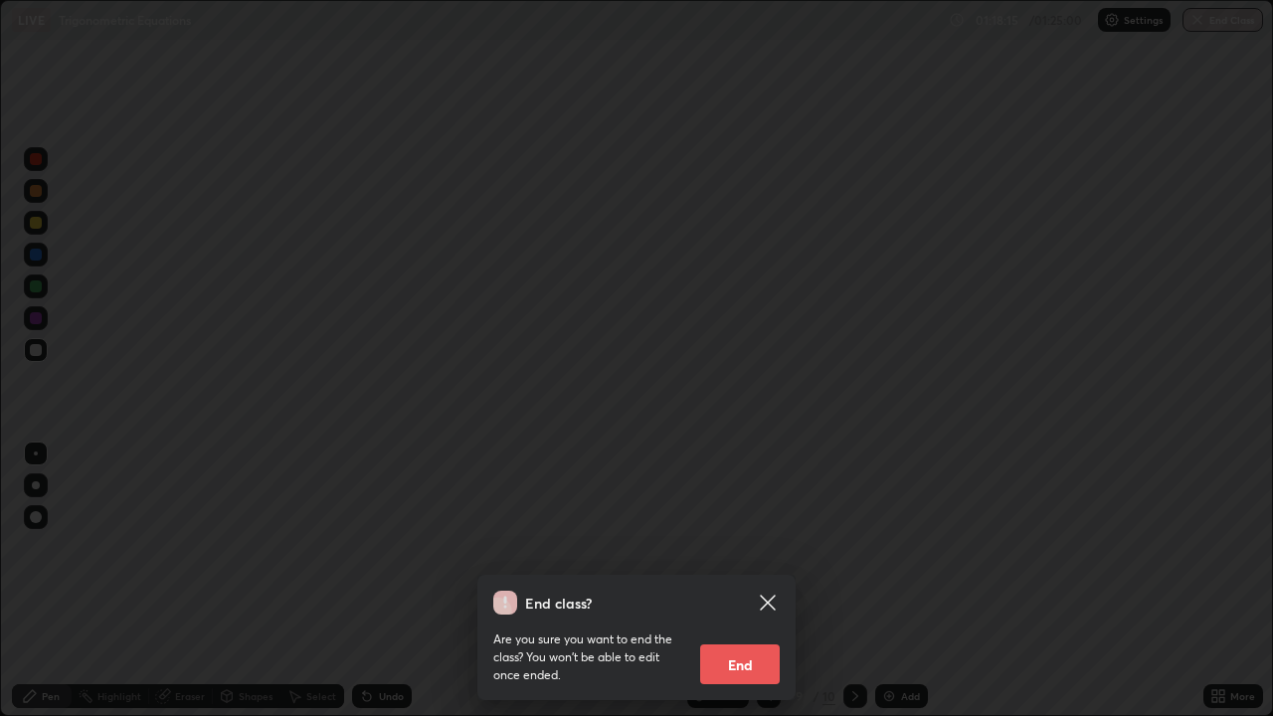
click at [747, 581] on button "End" at bounding box center [740, 664] width 80 height 40
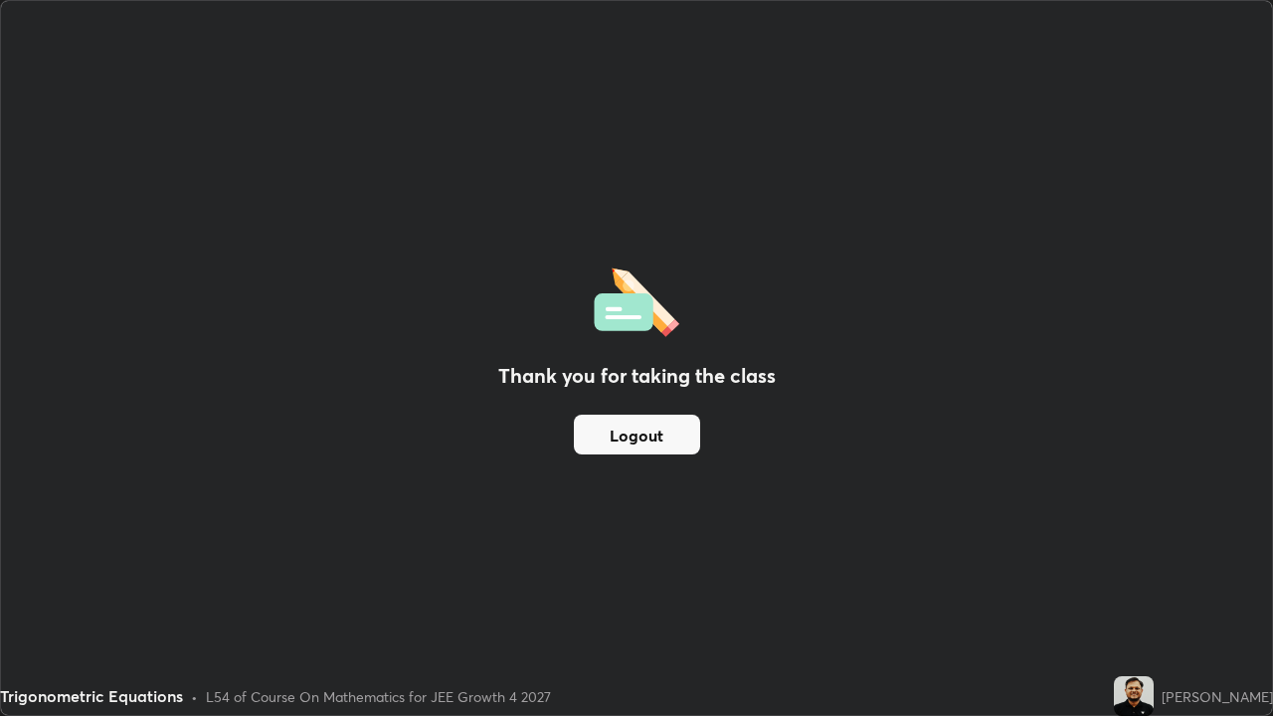
click at [636, 446] on button "Logout" at bounding box center [637, 435] width 126 height 40
